Goal: Information Seeking & Learning: Learn about a topic

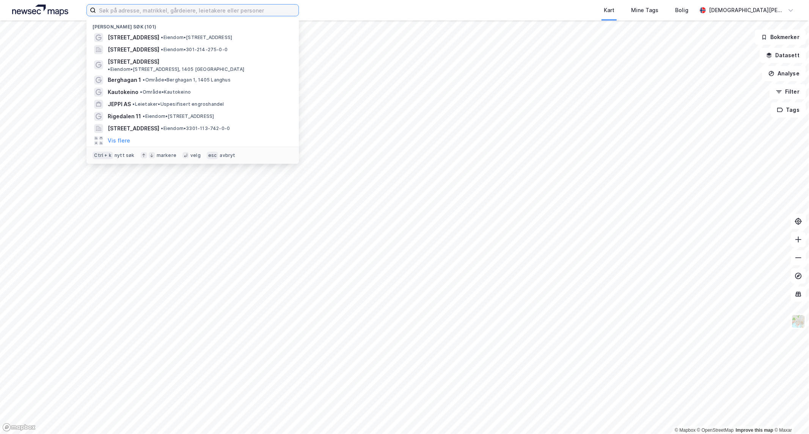
click at [263, 11] on input at bounding box center [197, 10] width 202 height 11
paste input "Schwensens Gate 1 Bolig ASNO flag"
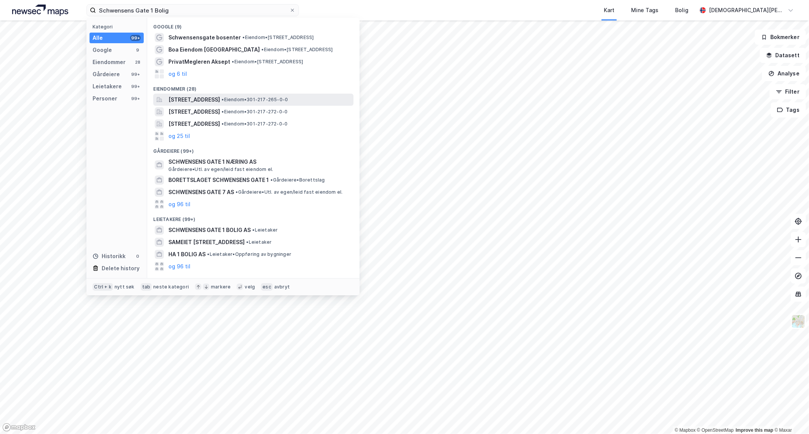
click at [220, 95] on span "[STREET_ADDRESS]" at bounding box center [194, 99] width 52 height 9
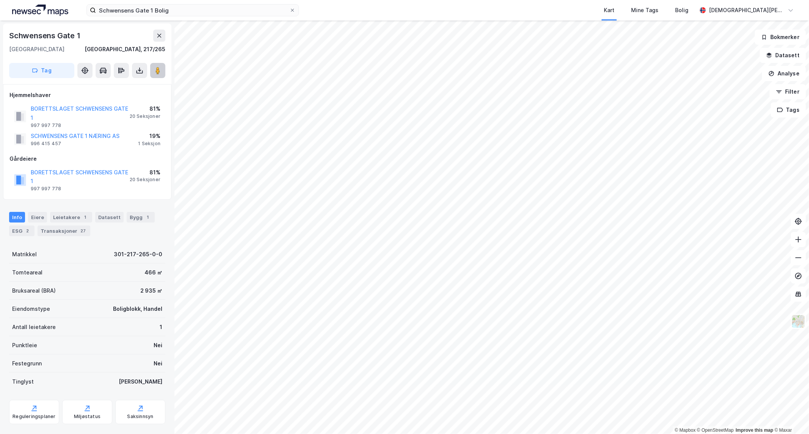
click at [161, 71] on icon at bounding box center [158, 71] width 8 height 8
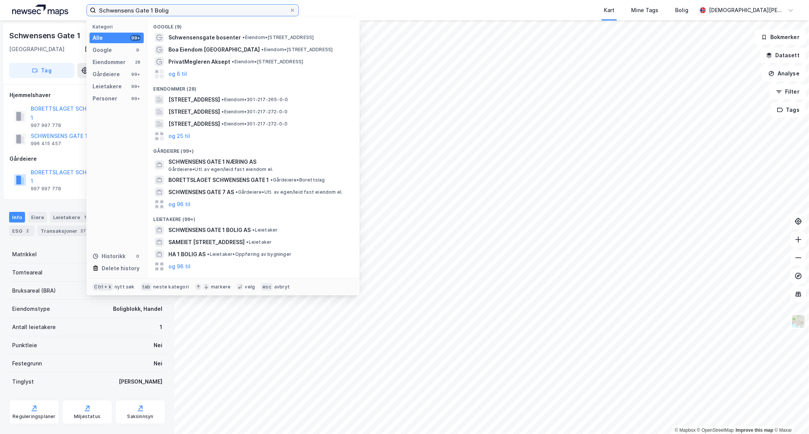
click at [188, 9] on input "Schwensens Gate 1 Bolig" at bounding box center [192, 10] width 193 height 11
paste input "[PERSON_NAME] Gate 6 ASNO flag"
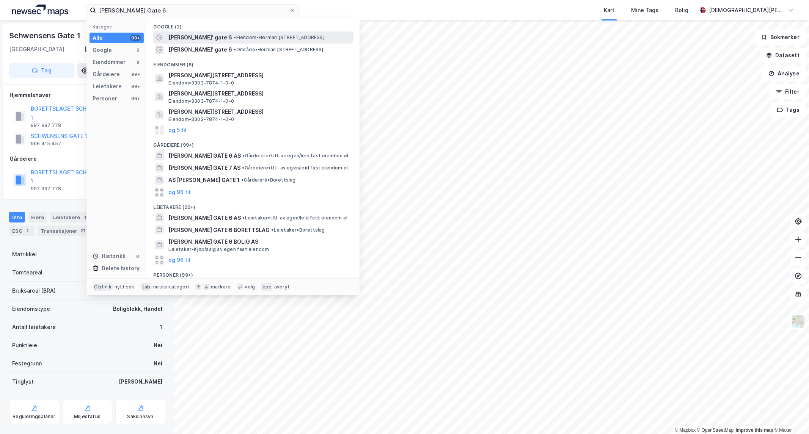
click at [252, 37] on span "• Eiendom • [PERSON_NAME][STREET_ADDRESS]" at bounding box center [279, 37] width 91 height 6
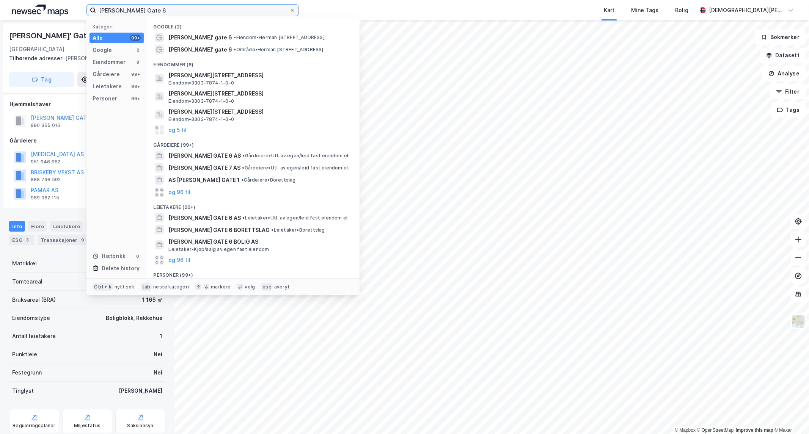
click at [173, 12] on input "[PERSON_NAME] Gate 6" at bounding box center [192, 10] width 193 height 11
paste input "Langes Gate 1 ASNO flag"
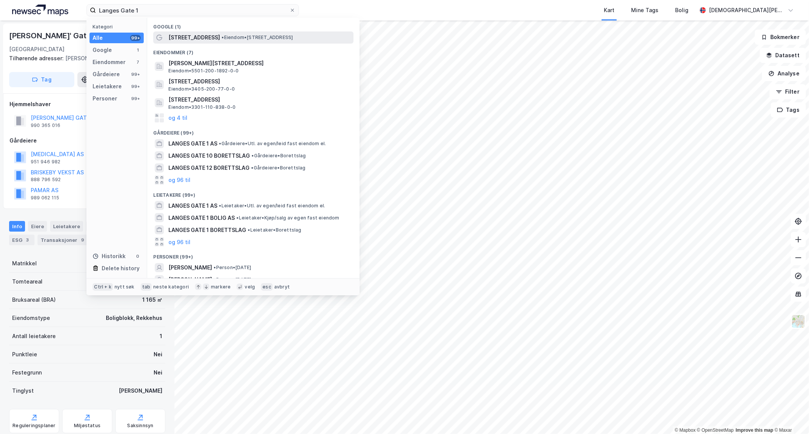
click at [223, 33] on div "[STREET_ADDRESS] • Eiendom • [STREET_ADDRESS]" at bounding box center [259, 37] width 183 height 9
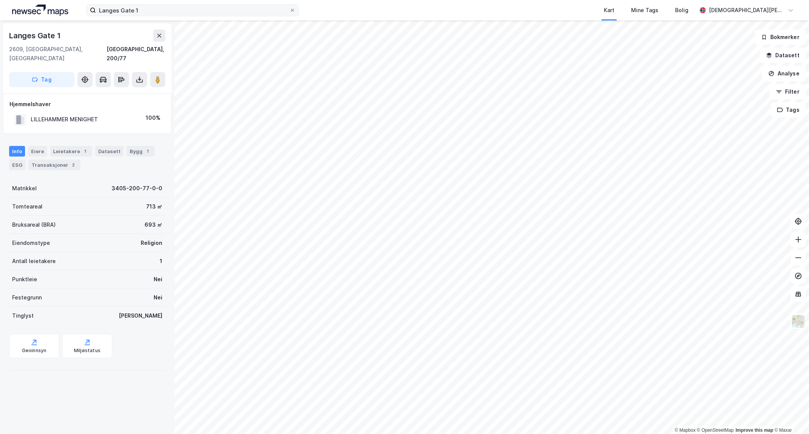
click at [179, 4] on div "Langes Gate 1 Kart Mine Tags Bolig [PERSON_NAME]" at bounding box center [404, 10] width 809 height 20
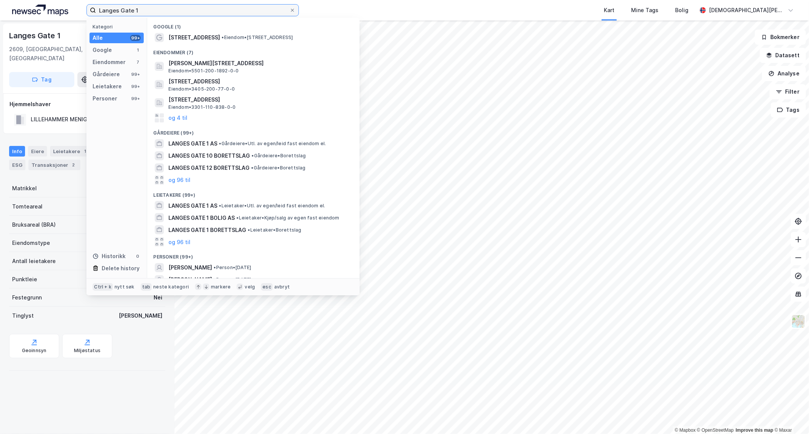
click at [179, 10] on input "Langes Gate 1" at bounding box center [192, 10] width 193 height 11
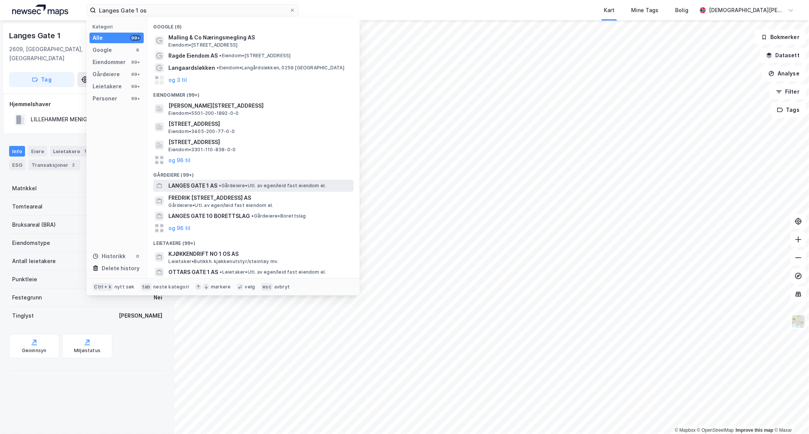
click at [264, 180] on div "LANGES GATE 1 AS • Gårdeiere • Utl. av egen/leid fast eiendom el." at bounding box center [253, 186] width 200 height 12
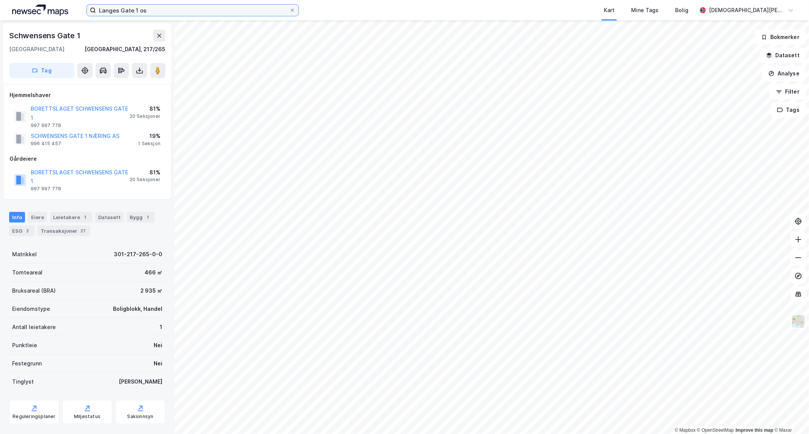
click at [179, 5] on input "Langes Gate 1 os" at bounding box center [192, 10] width 193 height 11
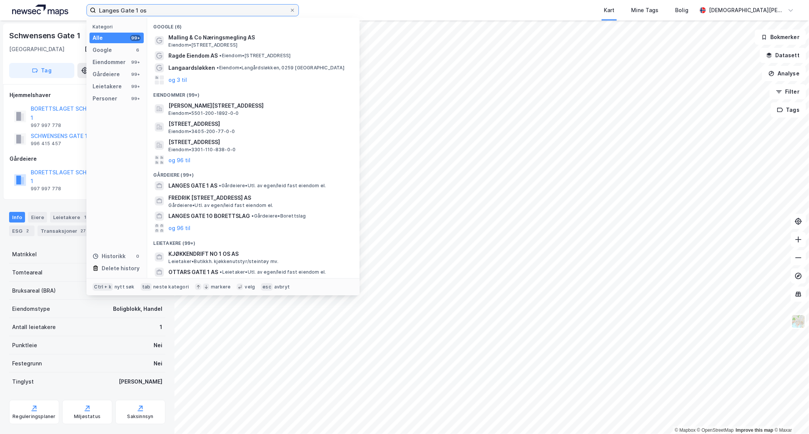
click at [179, 5] on input "Langes Gate 1 os" at bounding box center [192, 10] width 193 height 11
paste input "[PERSON_NAME] Gate 6 ASNO flag"
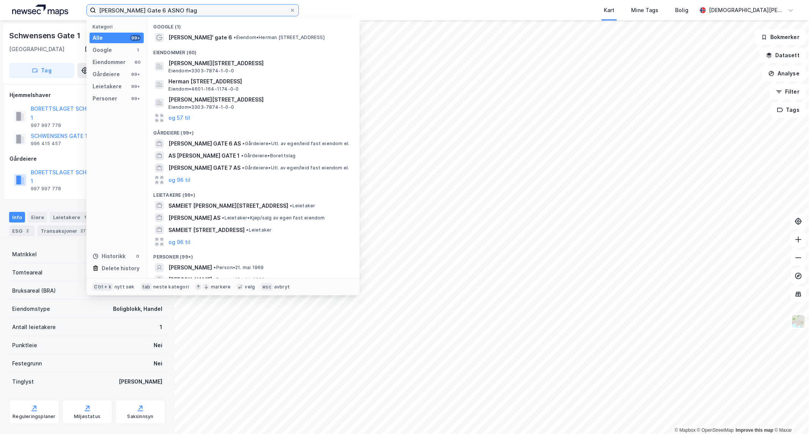
drag, startPoint x: 193, startPoint y: 12, endPoint x: 156, endPoint y: 9, distance: 36.6
click at [157, 7] on input "[PERSON_NAME] Gate 6 ASNO flag" at bounding box center [192, 10] width 193 height 11
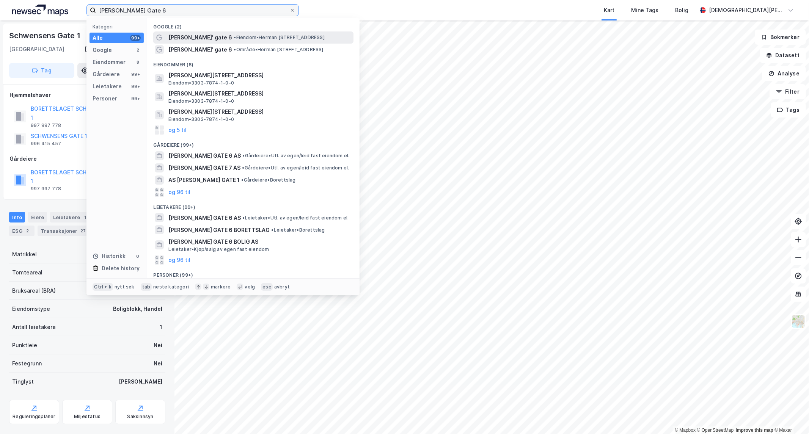
type input "[PERSON_NAME] Gate 6"
click at [234, 36] on span "•" at bounding box center [235, 37] width 2 height 6
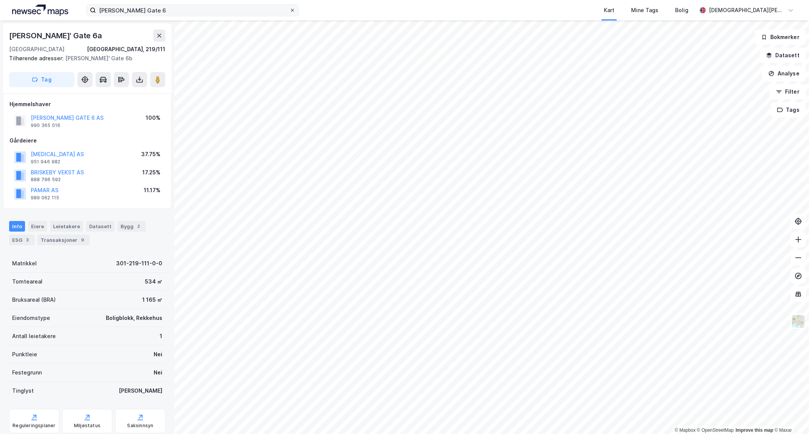
click at [289, 9] on span at bounding box center [292, 10] width 6 height 6
click at [289, 9] on input "[PERSON_NAME] Gate 6" at bounding box center [192, 10] width 193 height 11
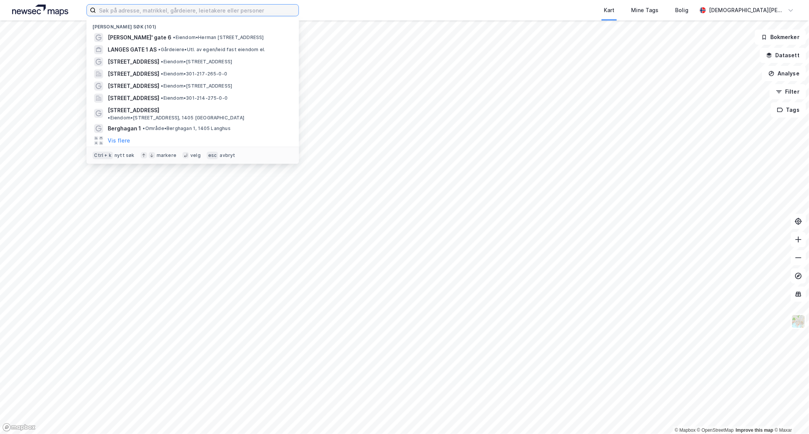
click at [277, 11] on input at bounding box center [197, 10] width 202 height 11
paste input "Langes Gate 1 ASNO flag"
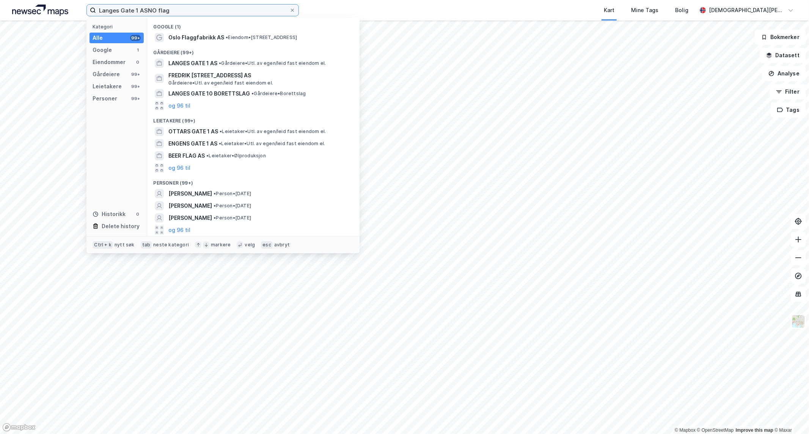
drag, startPoint x: 173, startPoint y: 6, endPoint x: 141, endPoint y: 9, distance: 31.6
click at [141, 9] on input "Langes Gate 1 ASNO flag" at bounding box center [192, 10] width 193 height 11
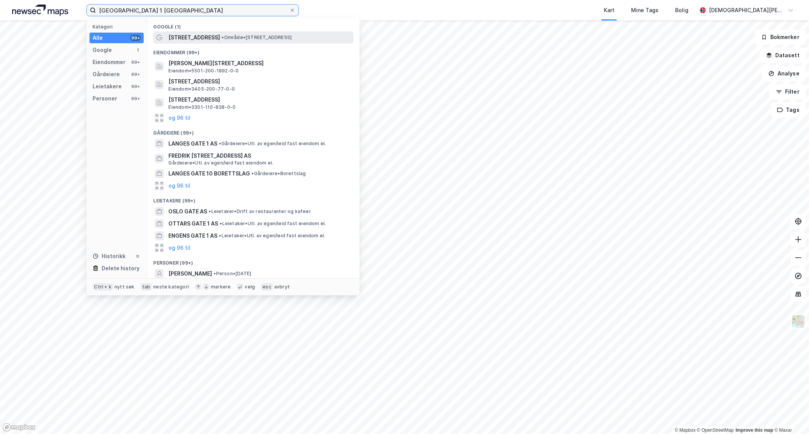
type input "[GEOGRAPHIC_DATA] 1 [GEOGRAPHIC_DATA]"
click at [245, 38] on span "• Område • [STREET_ADDRESS]" at bounding box center [256, 37] width 70 height 6
